Goal: Task Accomplishment & Management: Manage account settings

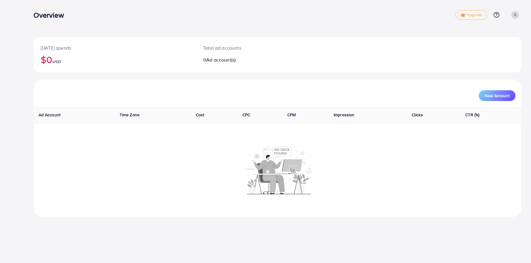
click at [47, 54] on h2 "$0 USD" at bounding box center [115, 59] width 148 height 11
click at [45, 65] on h2 "$0 USD" at bounding box center [115, 59] width 148 height 11
click at [515, 15] on icon at bounding box center [515, 15] width 4 height 4
click at [475, 35] on icon at bounding box center [472, 35] width 5 height 5
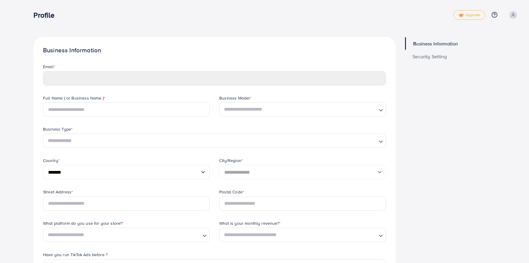
click at [264, 18] on div "Profile" at bounding box center [243, 15] width 420 height 9
click at [275, 25] on nav "Profile Upgrade Help Center Contact Support Plans and Pricing Term and policy A…" at bounding box center [276, 14] width 486 height 21
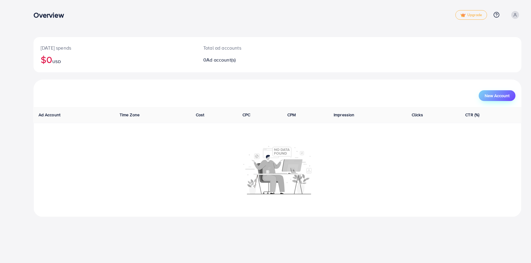
click at [491, 98] on span "New Account" at bounding box center [496, 96] width 25 height 4
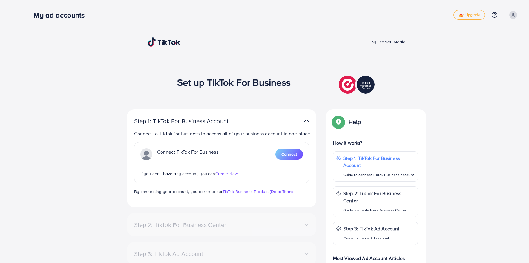
click at [346, 84] on img at bounding box center [357, 84] width 37 height 21
click at [512, 14] on icon at bounding box center [513, 15] width 4 height 4
click at [481, 48] on span "Log out" at bounding box center [484, 48] width 16 height 7
